Goal: Task Accomplishment & Management: Manage account settings

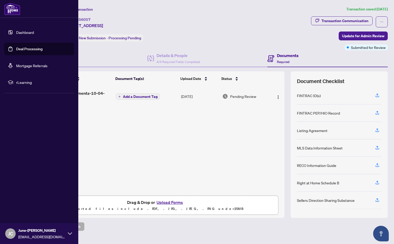
click at [16, 30] on link "Dashboard" at bounding box center [25, 32] width 18 height 5
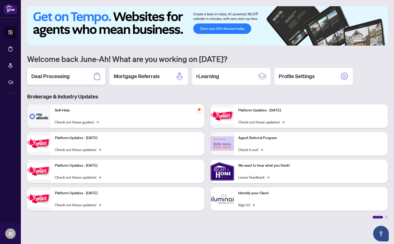
click at [94, 75] on icon at bounding box center [97, 76] width 8 height 8
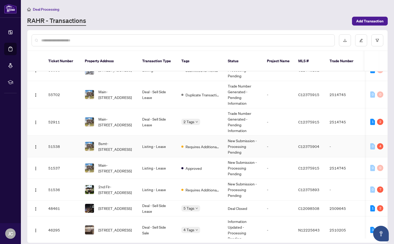
scroll to position [34, 0]
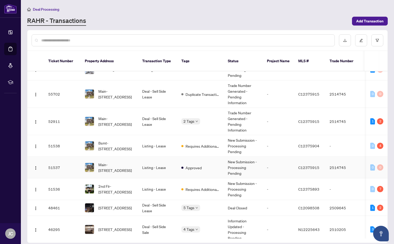
click at [159, 164] on td "Listing - Lease" at bounding box center [157, 168] width 39 height 22
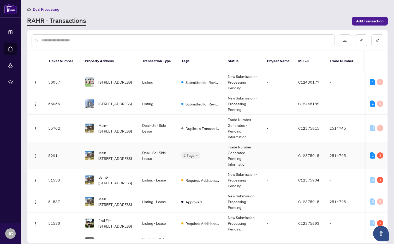
click at [136, 150] on td "Main-[STREET_ADDRESS]" at bounding box center [109, 155] width 57 height 27
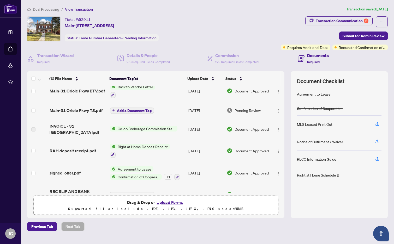
scroll to position [8, 0]
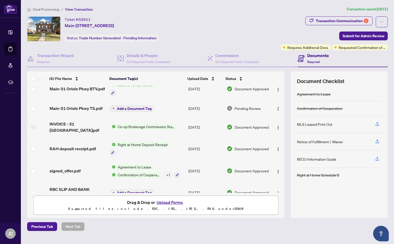
click at [149, 109] on span "Add a Document Tag" at bounding box center [134, 109] width 35 height 4
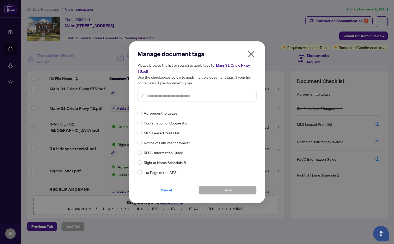
click at [251, 56] on icon "close" at bounding box center [251, 54] width 8 height 8
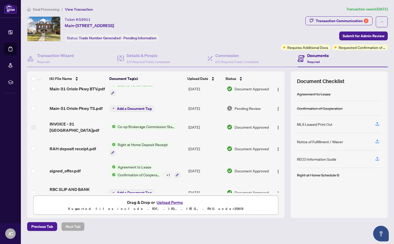
click at [258, 108] on span "Pending Review" at bounding box center [248, 109] width 26 height 6
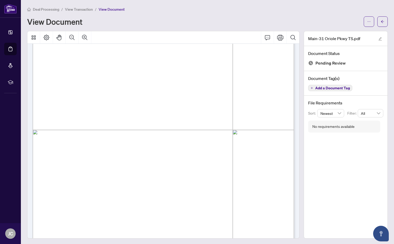
scroll to position [154, 0]
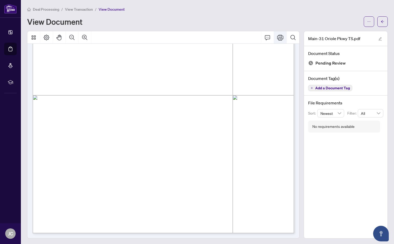
click at [278, 35] on icon "Print" at bounding box center [280, 38] width 6 height 6
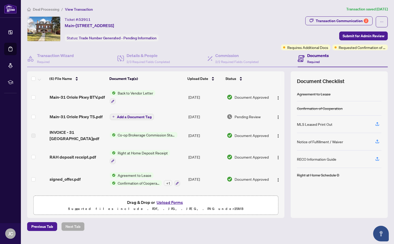
click at [174, 201] on button "Upload Forms" at bounding box center [169, 202] width 29 height 7
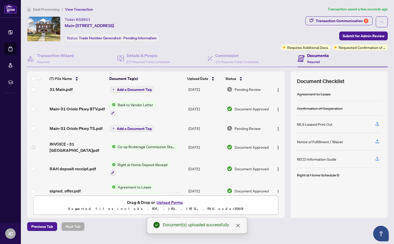
scroll to position [36, 0]
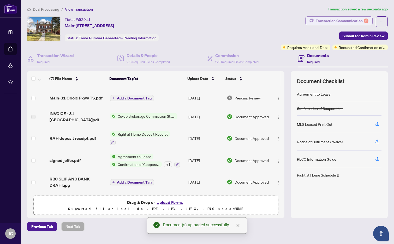
click at [348, 21] on div "Transaction Communication 2" at bounding box center [342, 21] width 53 height 8
type textarea "**********"
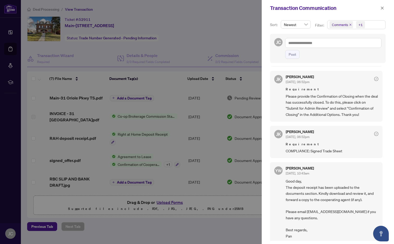
scroll to position [72, 0]
click at [229, 69] on div at bounding box center [197, 122] width 394 height 244
click at [381, 7] on icon "close" at bounding box center [382, 8] width 4 height 4
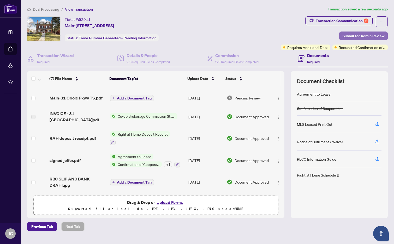
click at [357, 34] on span "Submit for Admin Review" at bounding box center [364, 36] width 42 height 8
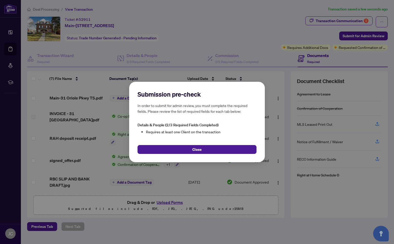
click at [114, 165] on div "Submission pre-check In order to submit for admin review, you must complete the…" at bounding box center [197, 122] width 394 height 244
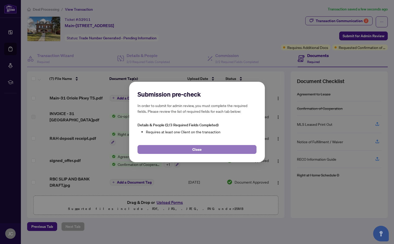
click at [181, 152] on button "Close" at bounding box center [196, 149] width 119 height 9
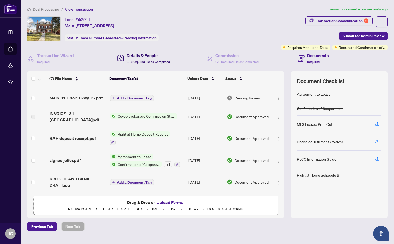
click at [121, 62] on span at bounding box center [120, 58] width 7 height 12
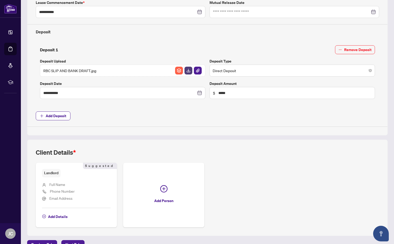
scroll to position [179, 0]
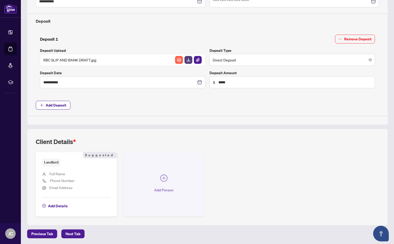
click at [158, 178] on button "Add Person" at bounding box center [163, 184] width 81 height 64
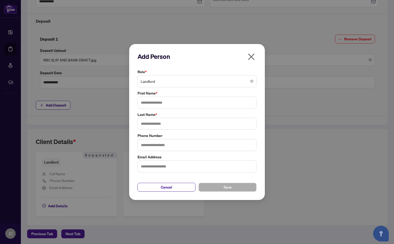
click at [168, 79] on span "Landlord" at bounding box center [197, 81] width 113 height 10
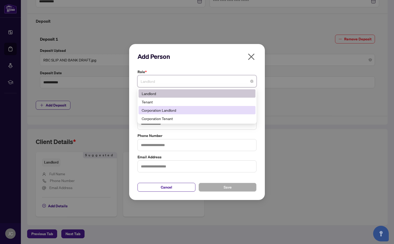
click at [171, 109] on div "Corporation Landlord" at bounding box center [197, 110] width 111 height 6
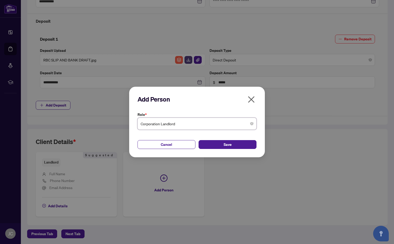
click at [228, 139] on div "Cancel Save" at bounding box center [196, 141] width 119 height 15
click at [228, 142] on span "Save" at bounding box center [228, 145] width 8 height 8
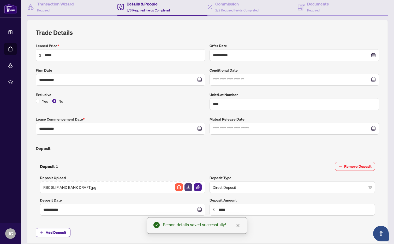
scroll to position [2, 0]
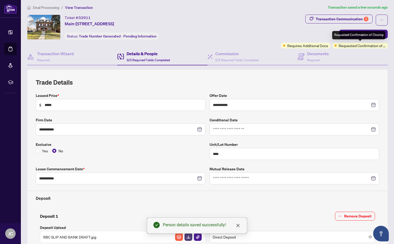
click at [358, 33] on div "Requested Confirmation of Closing" at bounding box center [358, 35] width 53 height 8
click at [355, 33] on span "Submit for Admin Review" at bounding box center [364, 34] width 42 height 8
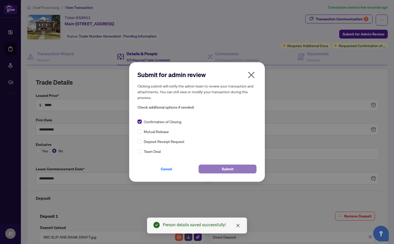
click at [216, 168] on button "Submit" at bounding box center [228, 169] width 58 height 9
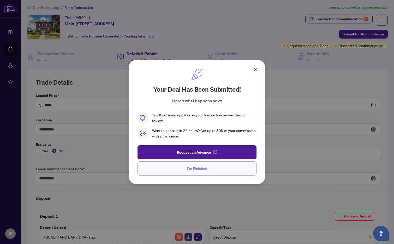
click at [216, 170] on button "I'm Finished" at bounding box center [196, 169] width 119 height 14
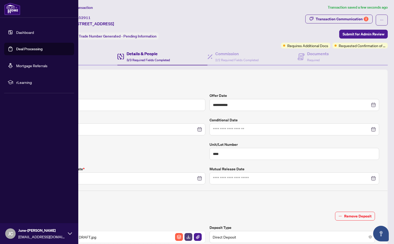
click at [16, 32] on link "Dashboard" at bounding box center [25, 32] width 18 height 5
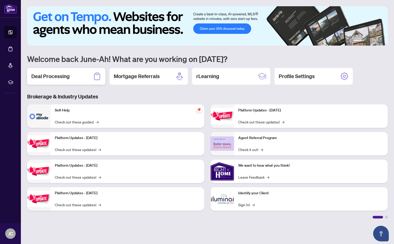
click at [76, 74] on div "Deal Processing" at bounding box center [66, 76] width 78 height 17
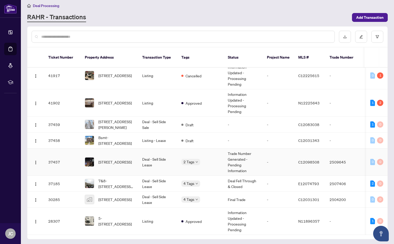
scroll to position [5, 0]
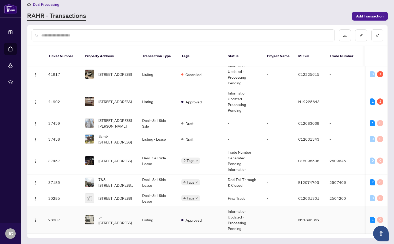
click at [124, 226] on td "5-[STREET_ADDRESS]" at bounding box center [109, 220] width 57 height 27
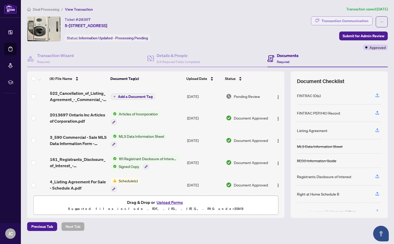
click at [342, 20] on div "Transaction Communication" at bounding box center [344, 21] width 47 height 8
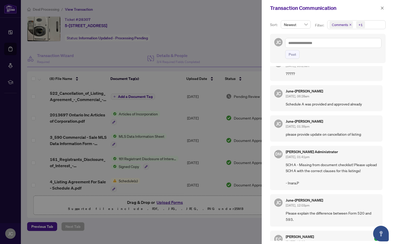
scroll to position [17, 0]
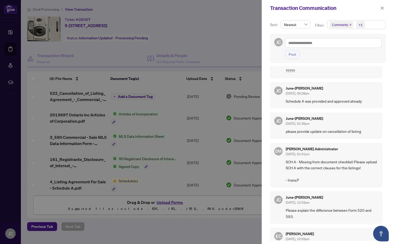
click at [250, 146] on div at bounding box center [197, 122] width 394 height 244
click at [128, 185] on div at bounding box center [197, 122] width 394 height 244
click at [383, 7] on icon "close" at bounding box center [382, 8] width 3 height 3
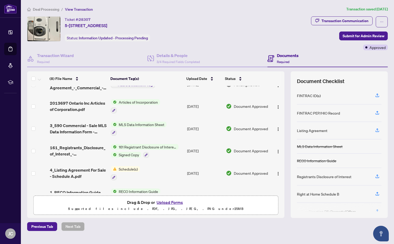
scroll to position [70, 0]
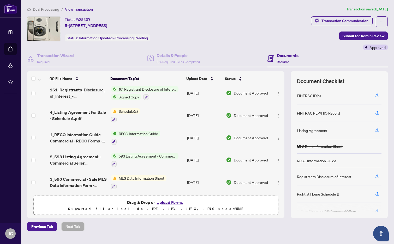
click at [124, 111] on span "Schedule(s)" at bounding box center [128, 112] width 23 height 6
click at [256, 113] on span "Document Approved" at bounding box center [251, 116] width 34 height 6
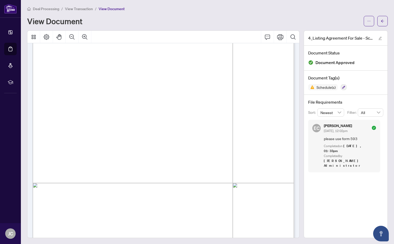
scroll to position [37, 0]
click at [274, 19] on div "View Document" at bounding box center [193, 21] width 333 height 8
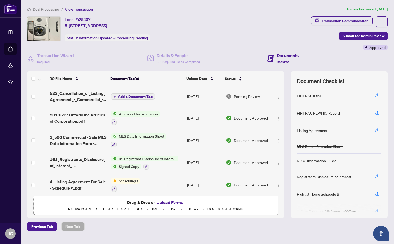
scroll to position [70, 0]
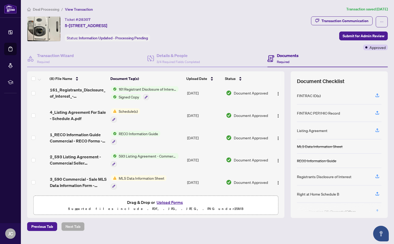
click at [243, 180] on span "Document Approved" at bounding box center [251, 183] width 34 height 6
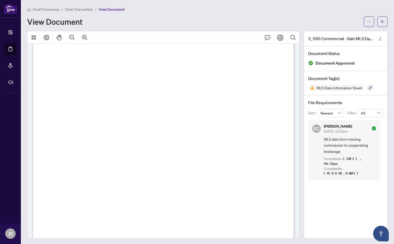
scroll to position [901, 0]
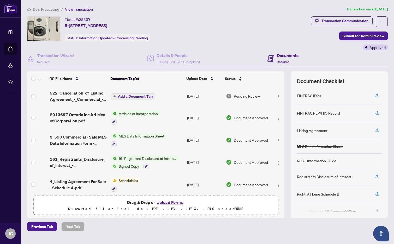
scroll to position [70, 0]
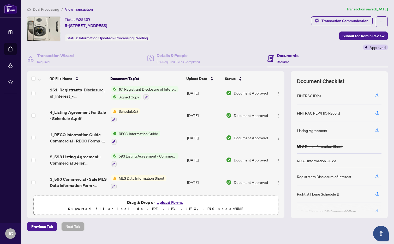
click at [260, 113] on span "Document Approved" at bounding box center [251, 116] width 34 height 6
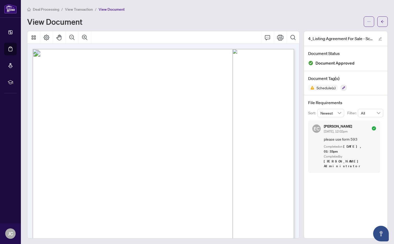
click at [196, 10] on div "Deal Processing / View Transaction / View Document" at bounding box center [207, 9] width 361 height 6
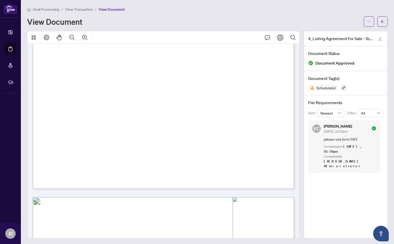
scroll to position [186, 0]
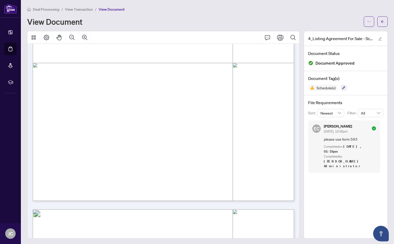
click at [235, 11] on div "Deal Processing / View Transaction / View Document" at bounding box center [207, 9] width 361 height 6
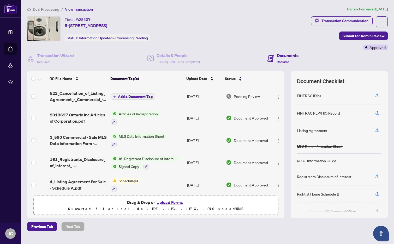
scroll to position [70, 0]
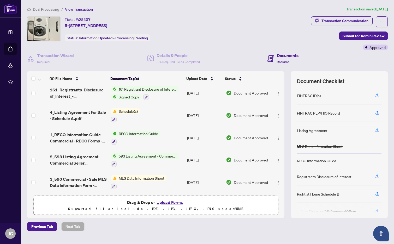
click at [226, 31] on div "Ticket #: 28307 5-[STREET_ADDRESS] Status: Information Updated - Processing Pen…" at bounding box center [168, 28] width 282 height 25
click at [235, 39] on div "Ticket #: 28307 5-[STREET_ADDRESS] Status: Information Updated - Processing Pen…" at bounding box center [168, 28] width 282 height 25
click at [260, 44] on div "Ticket #: 28307 5-[STREET_ADDRESS] Status: Information Updated - Processing Pen…" at bounding box center [168, 33] width 284 height 34
